Goal: Book appointment/travel/reservation

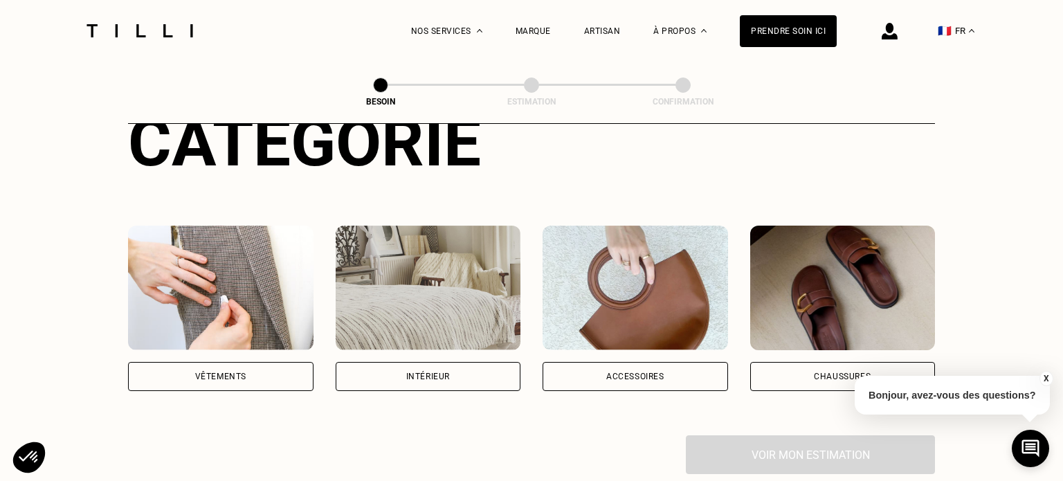
scroll to position [140, 0]
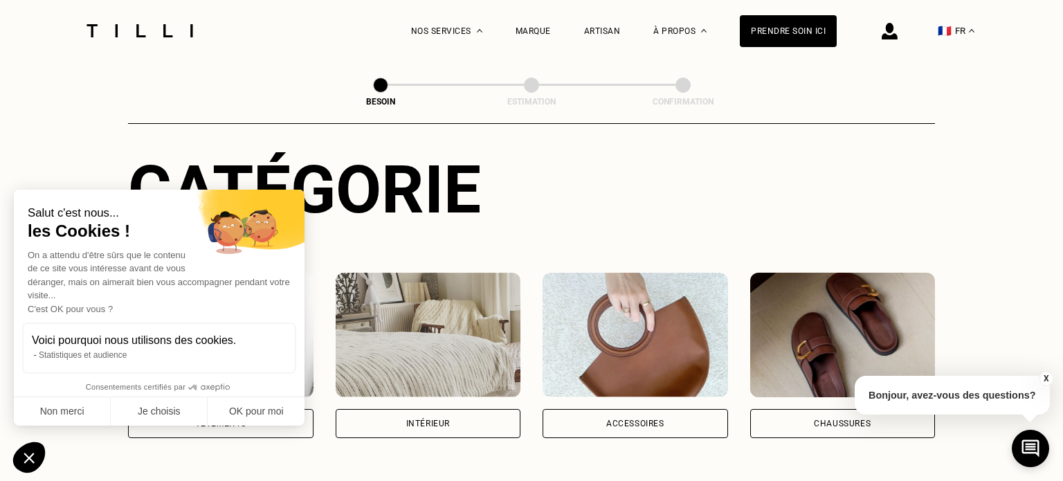
click at [473, 315] on img at bounding box center [428, 335] width 185 height 125
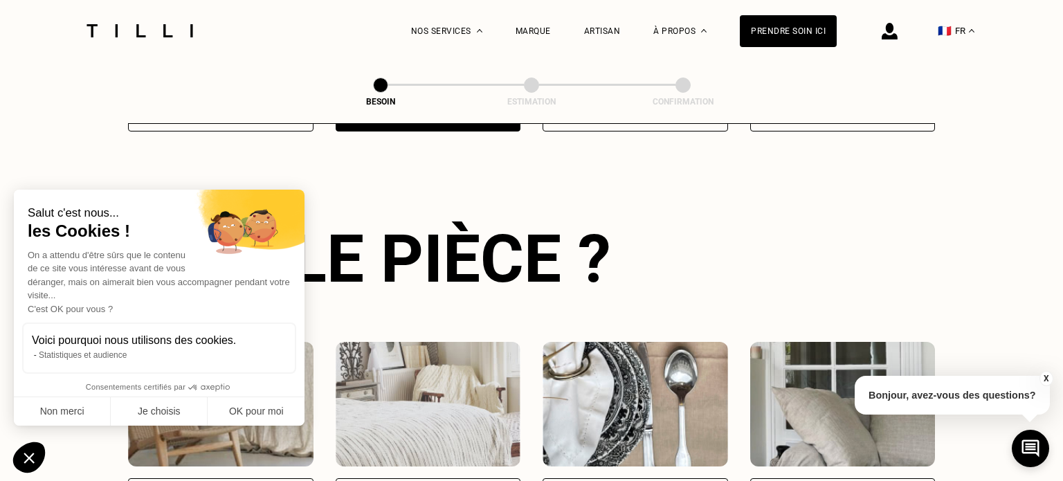
scroll to position [448, 0]
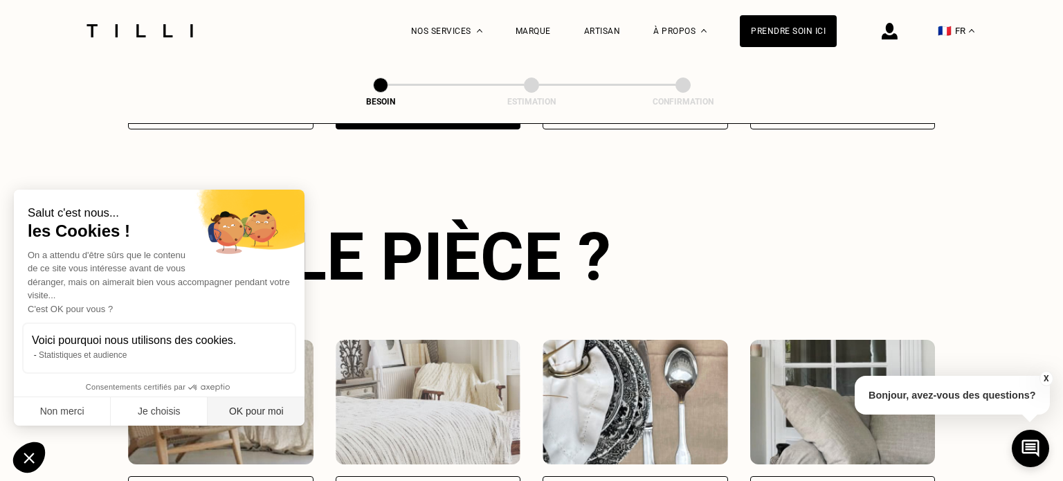
click at [259, 410] on button "OK pour moi" at bounding box center [256, 411] width 97 height 29
checkbox input "true"
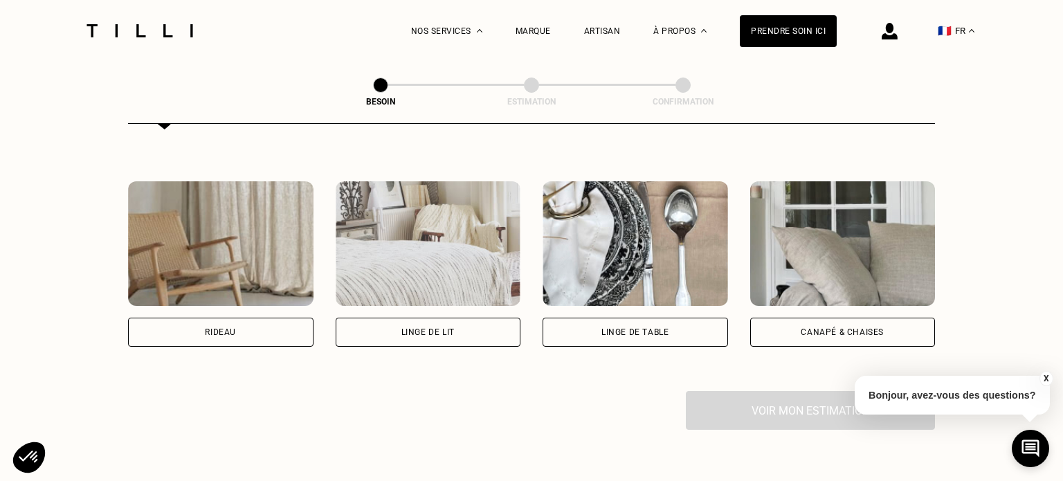
scroll to position [647, 0]
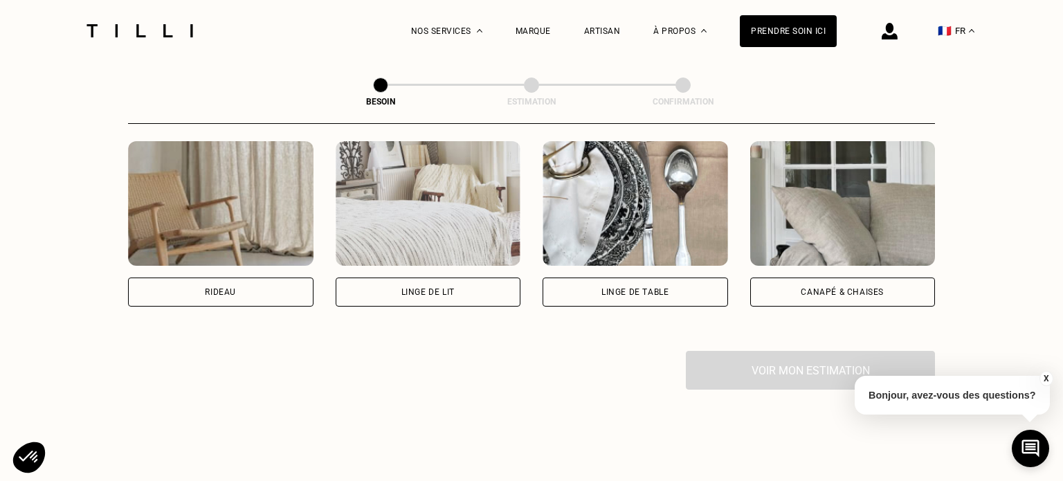
click at [294, 200] on img at bounding box center [220, 203] width 185 height 125
select select "FR"
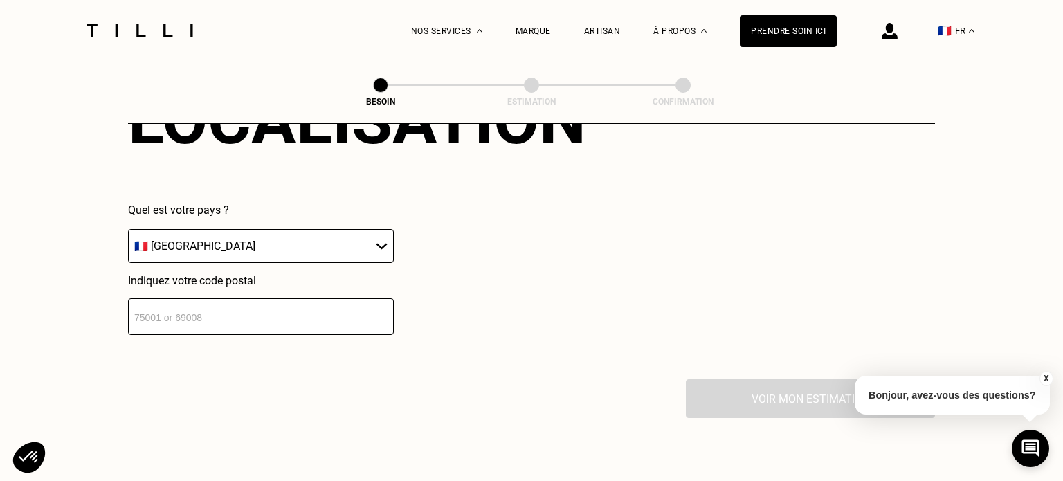
scroll to position [973, 0]
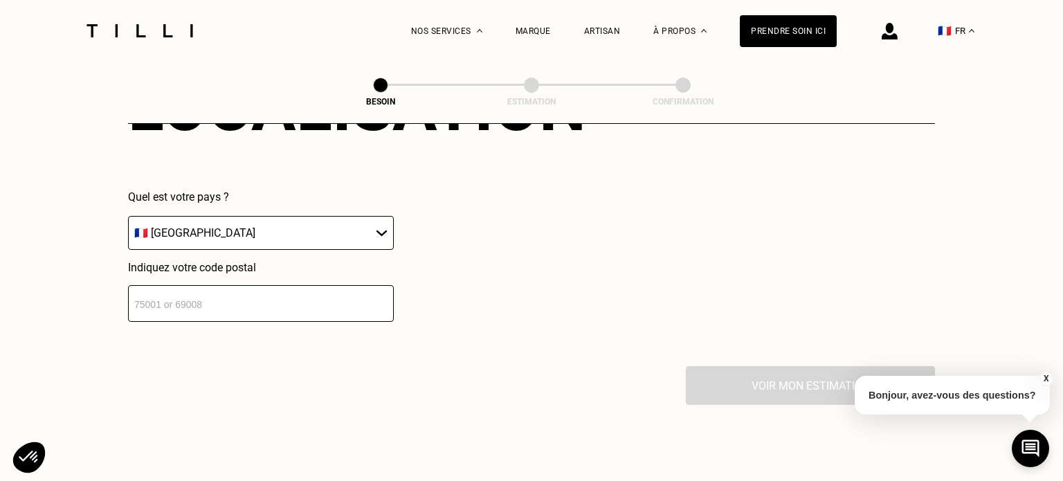
click at [264, 292] on input "number" at bounding box center [261, 303] width 266 height 37
type input "91370"
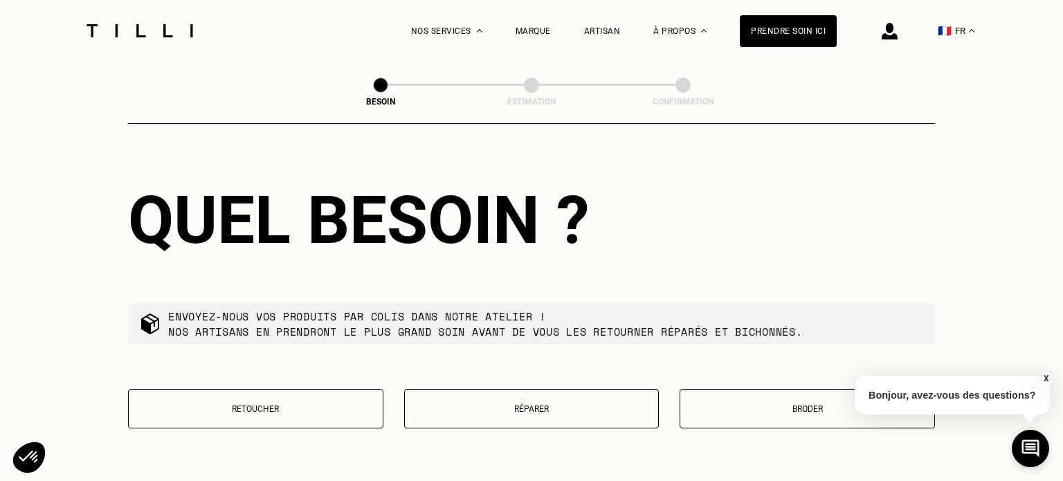
scroll to position [1247, 0]
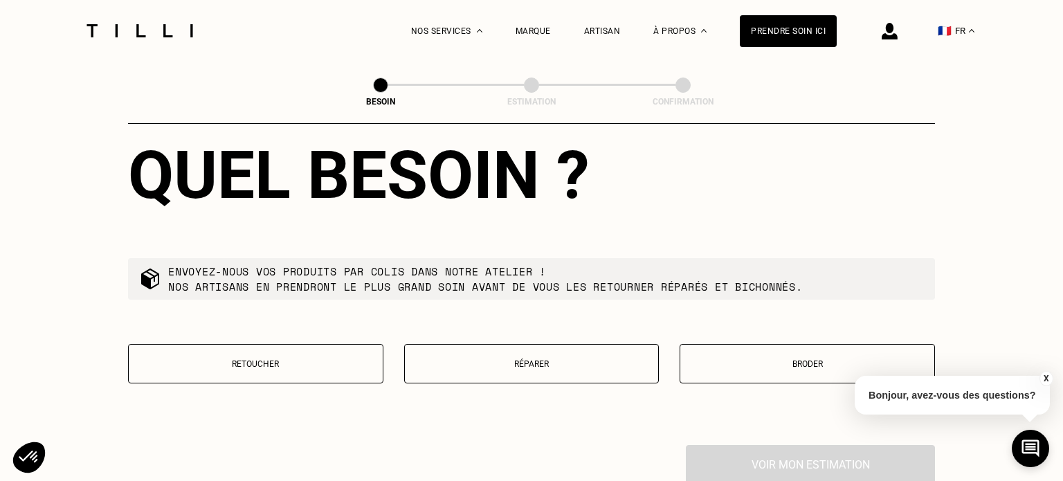
click at [354, 359] on p "Retoucher" at bounding box center [256, 364] width 240 height 10
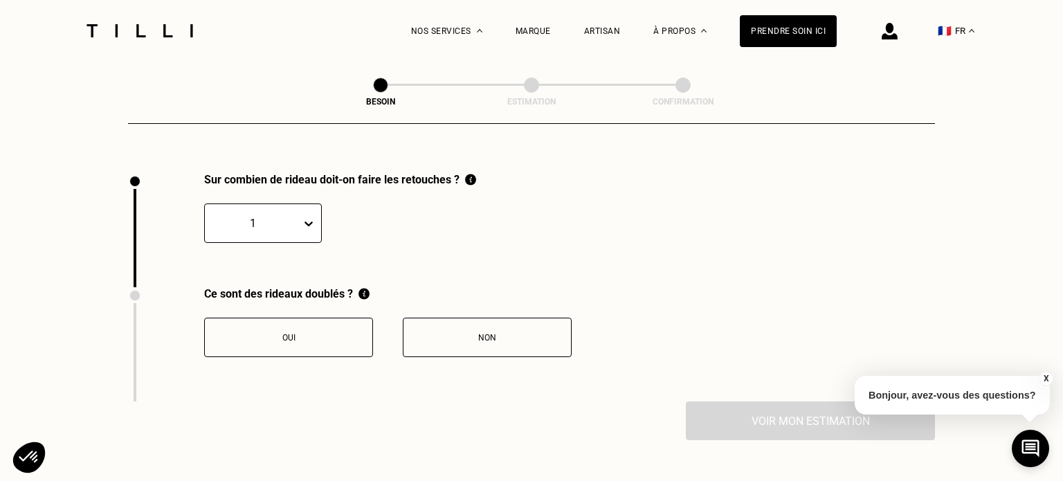
scroll to position [1528, 0]
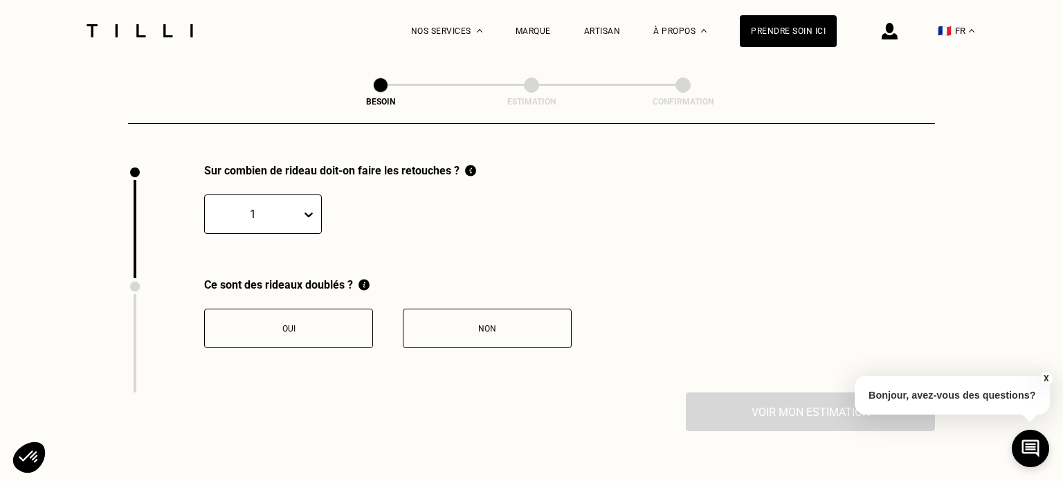
click at [414, 324] on div "Non" at bounding box center [487, 329] width 154 height 10
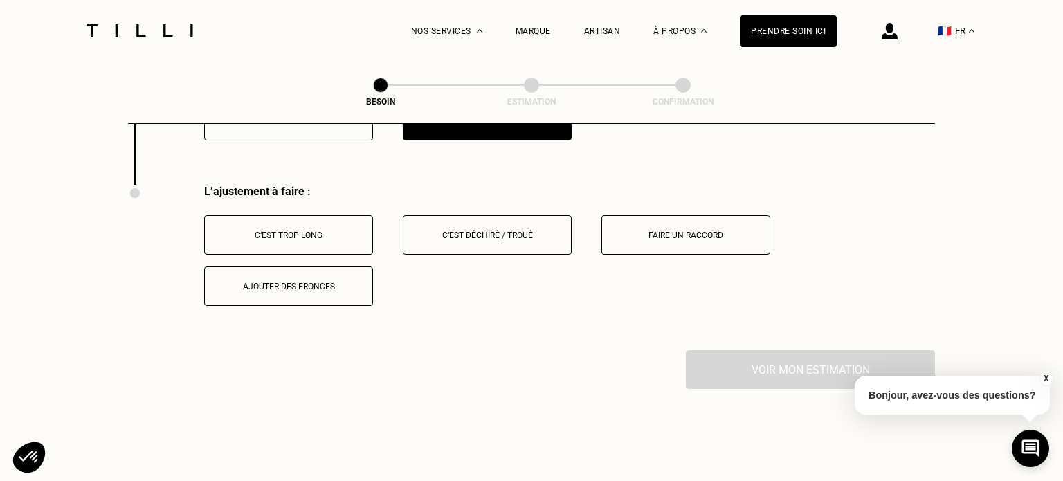
scroll to position [1748, 0]
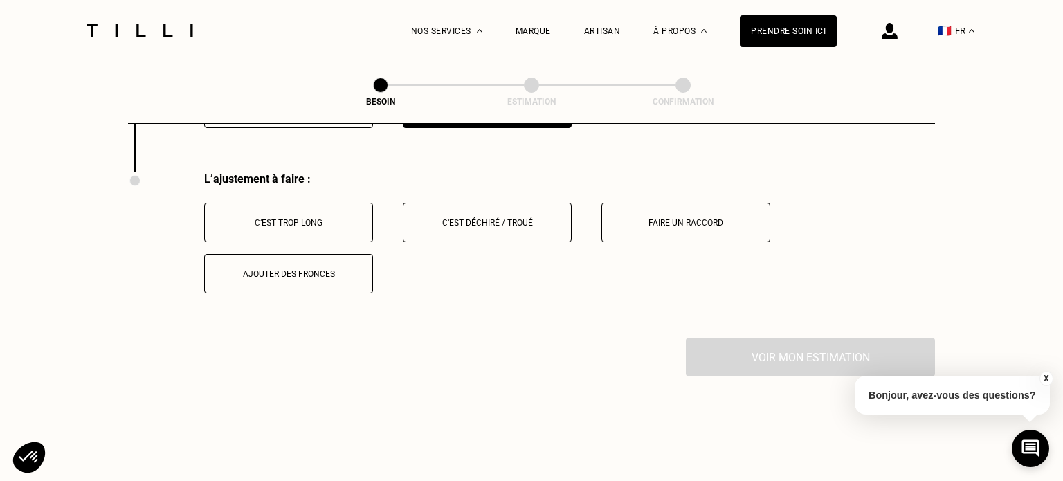
click at [315, 203] on button "C‘est trop long" at bounding box center [288, 222] width 169 height 39
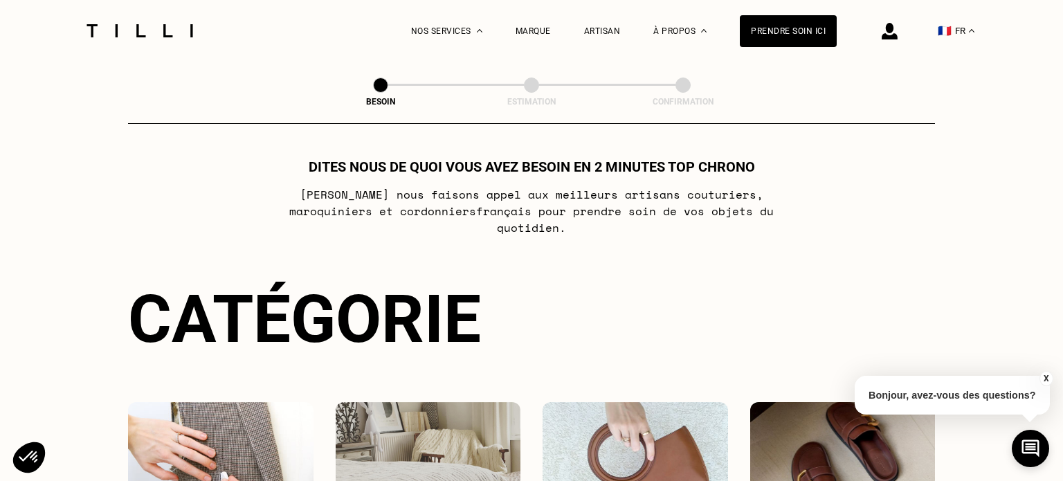
scroll to position [0, 0]
